Goal: Information Seeking & Learning: Learn about a topic

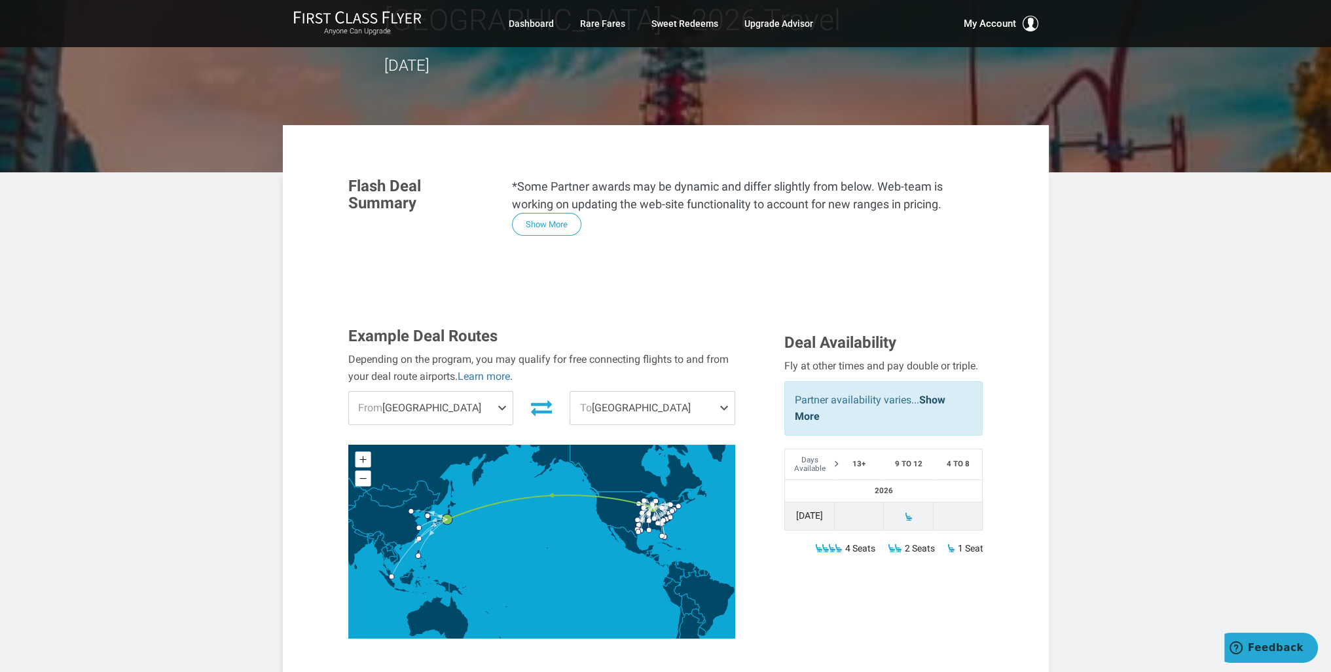
scroll to position [196, 0]
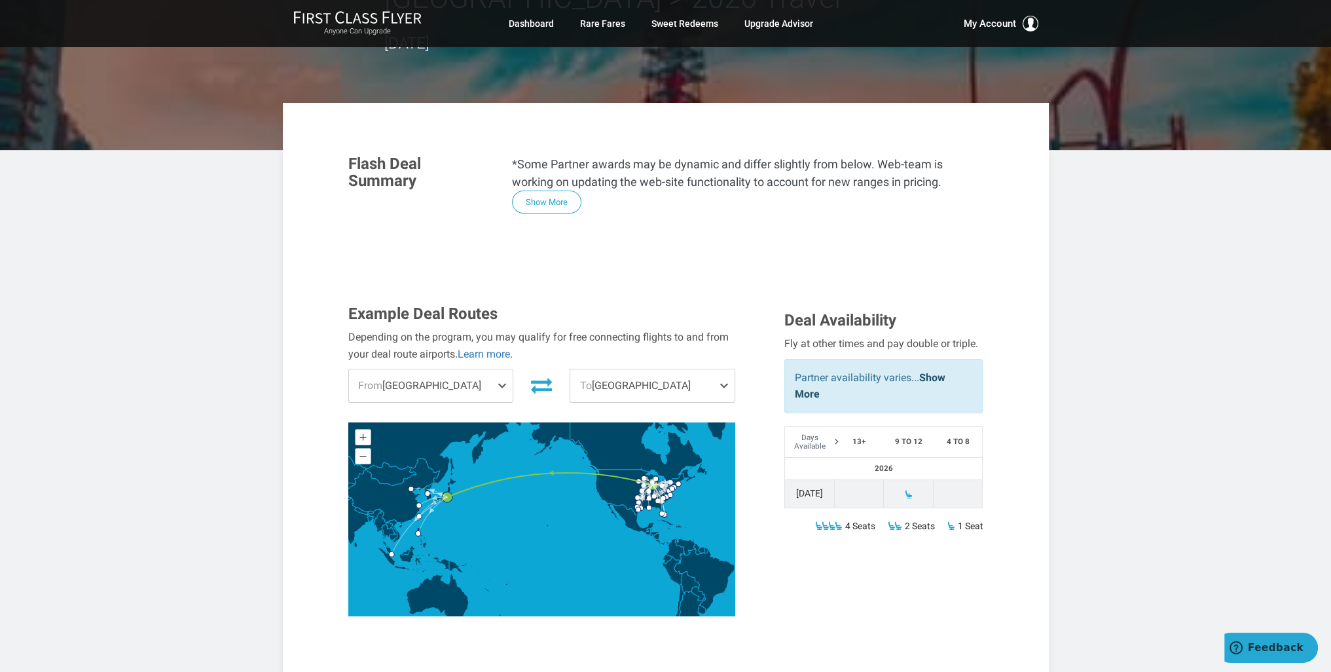
click at [909, 490] on span at bounding box center [908, 494] width 9 height 9
click at [890, 458] on th "2026" at bounding box center [884, 469] width 198 height 22
click at [937, 371] on link "Show More" at bounding box center [870, 385] width 151 height 29
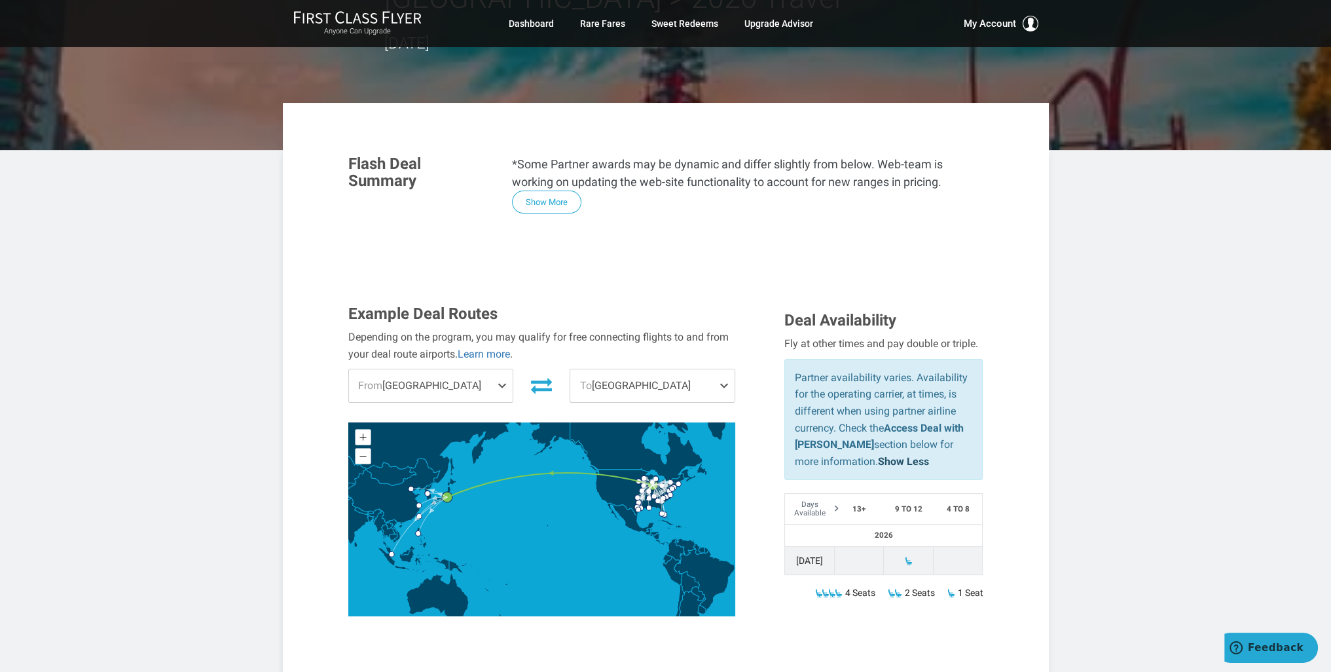
click at [502, 369] on span at bounding box center [505, 385] width 16 height 33
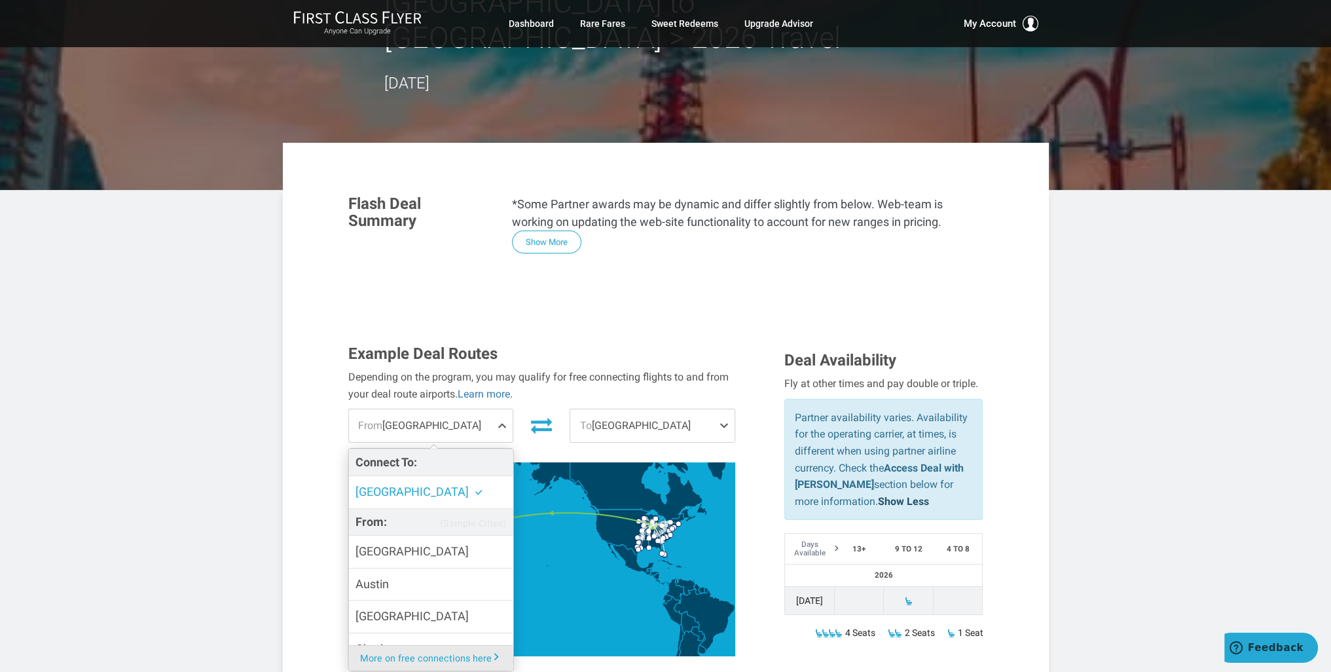
scroll to position [262, 0]
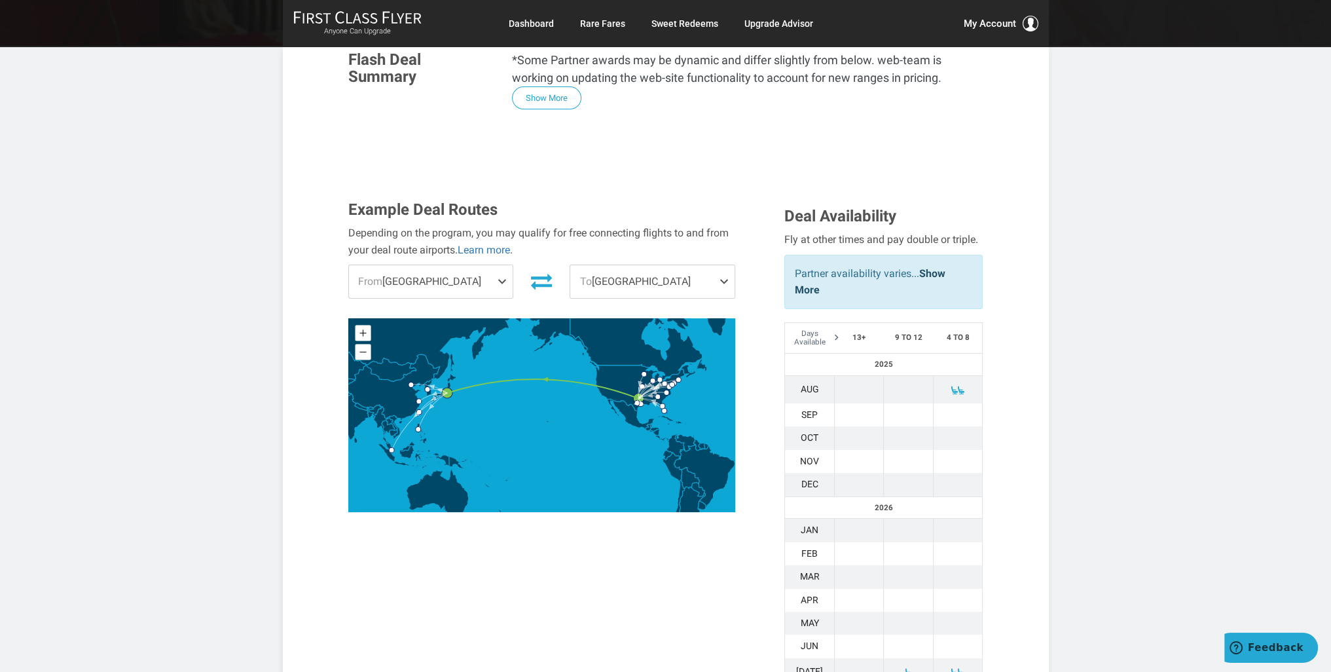
scroll to position [327, 0]
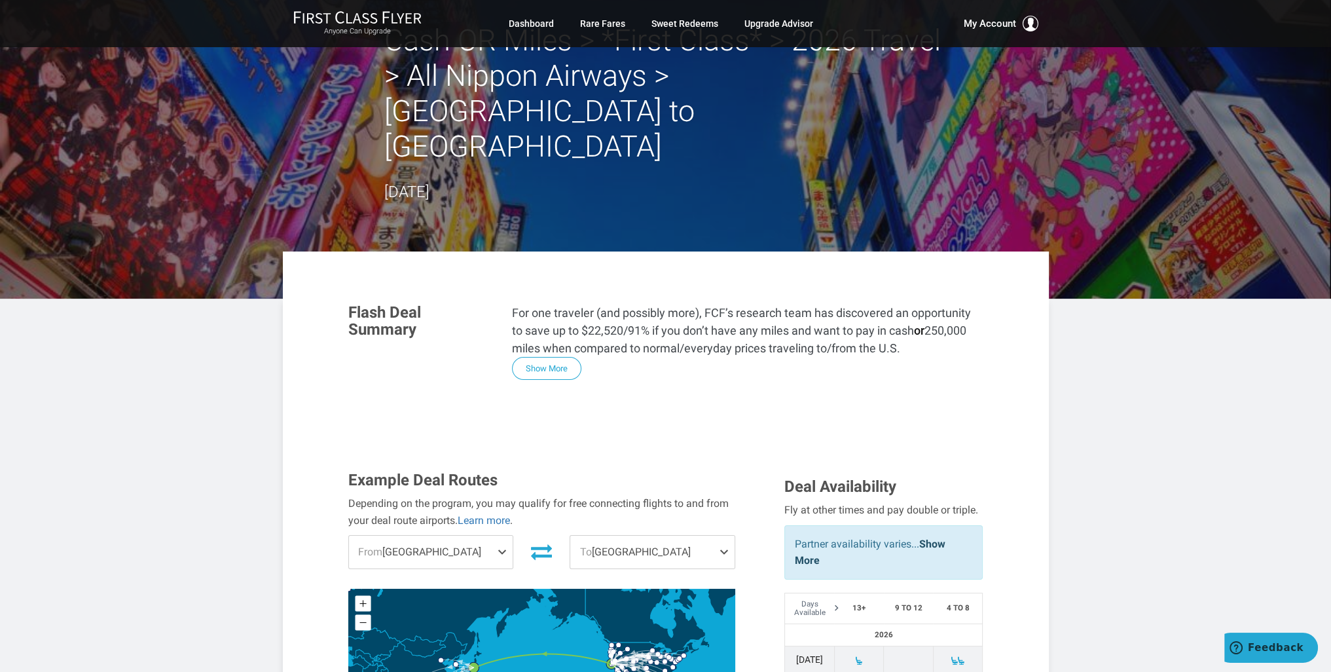
scroll to position [196, 0]
